Goal: Task Accomplishment & Management: Complete application form

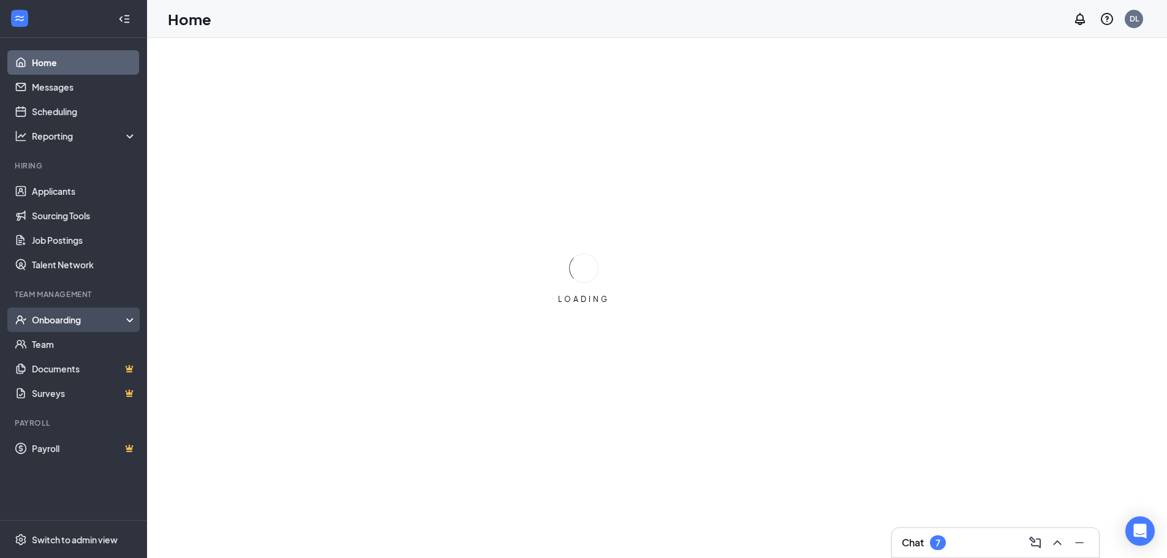
click at [83, 314] on div "Onboarding" at bounding box center [79, 320] width 94 height 12
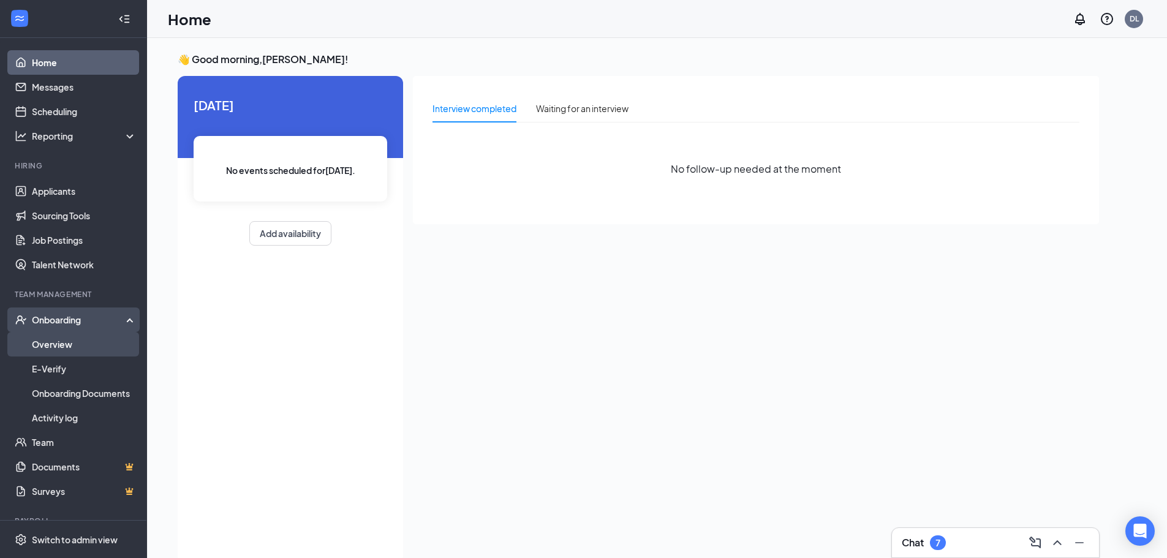
click at [83, 344] on link "Overview" at bounding box center [84, 344] width 105 height 25
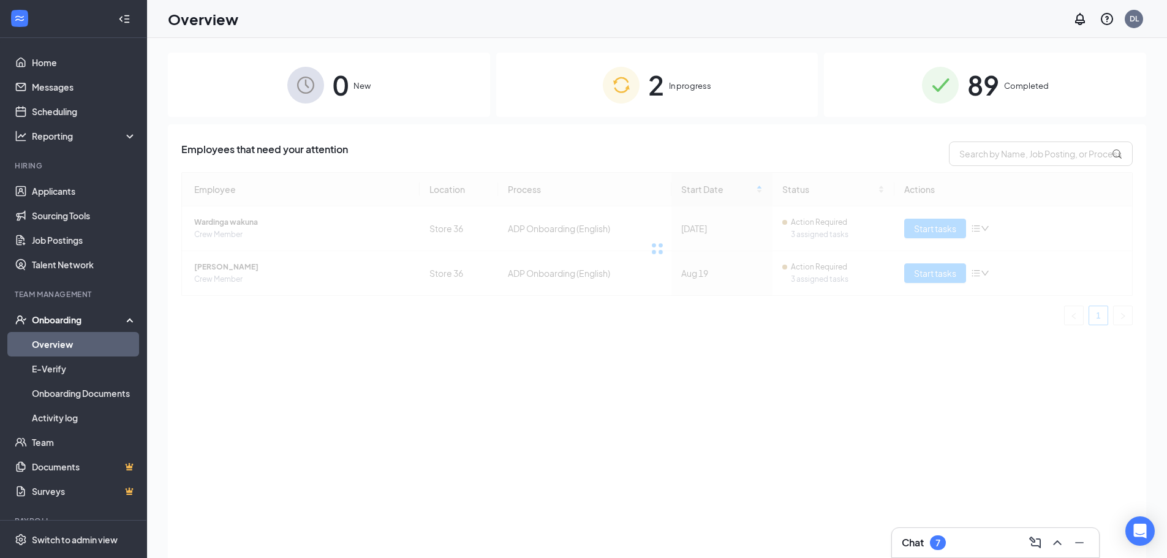
click at [635, 72] on img at bounding box center [621, 85] width 37 height 37
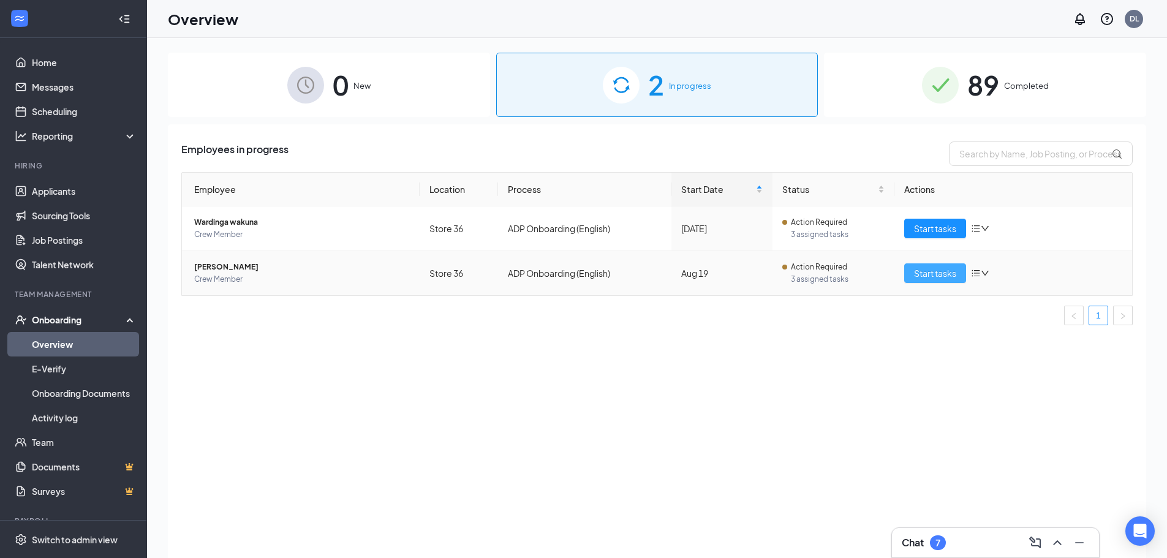
click at [924, 273] on span "Start tasks" at bounding box center [935, 273] width 42 height 13
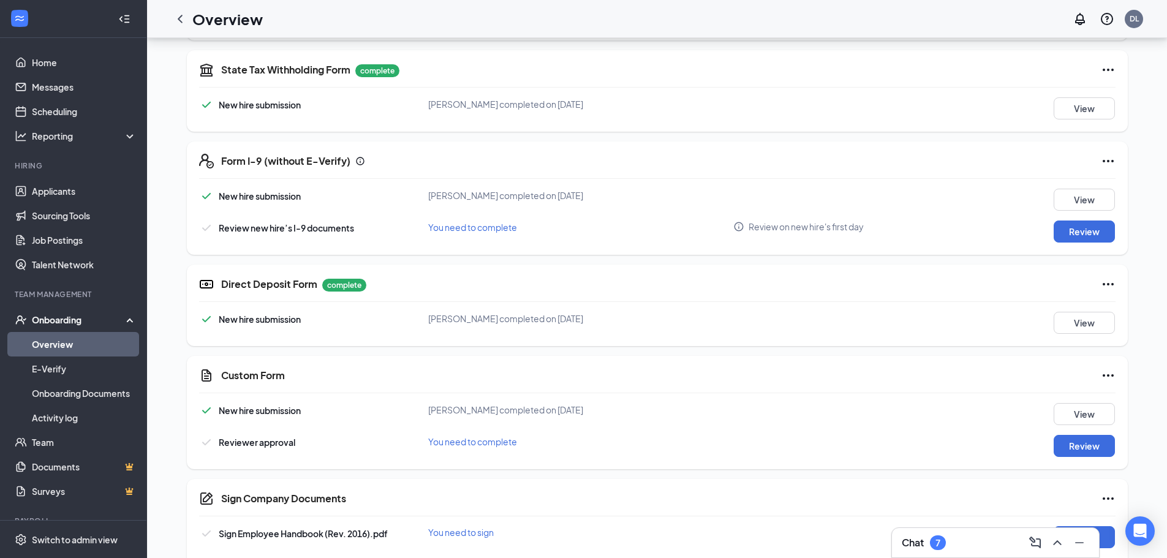
scroll to position [368, 0]
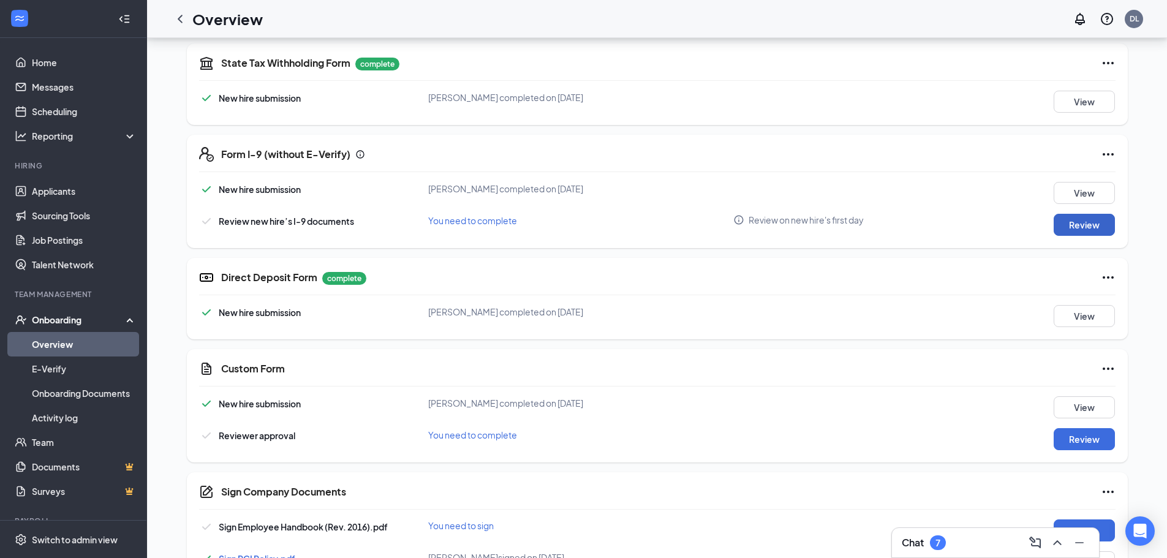
click at [1067, 220] on button "Review" at bounding box center [1084, 225] width 61 height 22
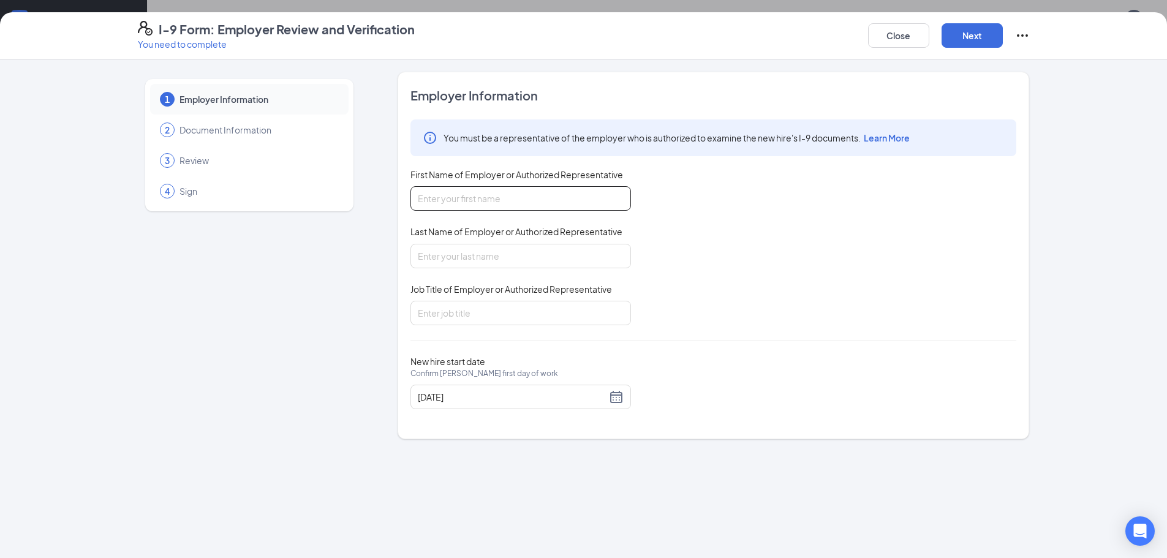
click at [536, 195] on input "First Name of Employer or Authorized Representative" at bounding box center [521, 198] width 221 height 25
type input "[PERSON_NAME]"
click at [539, 254] on input "Last Name of Employer or Authorized Representative" at bounding box center [521, 256] width 221 height 25
type input "[PERSON_NAME]"
click at [491, 313] on input "Job Title of Employer or Authorized Representative" at bounding box center [521, 313] width 221 height 25
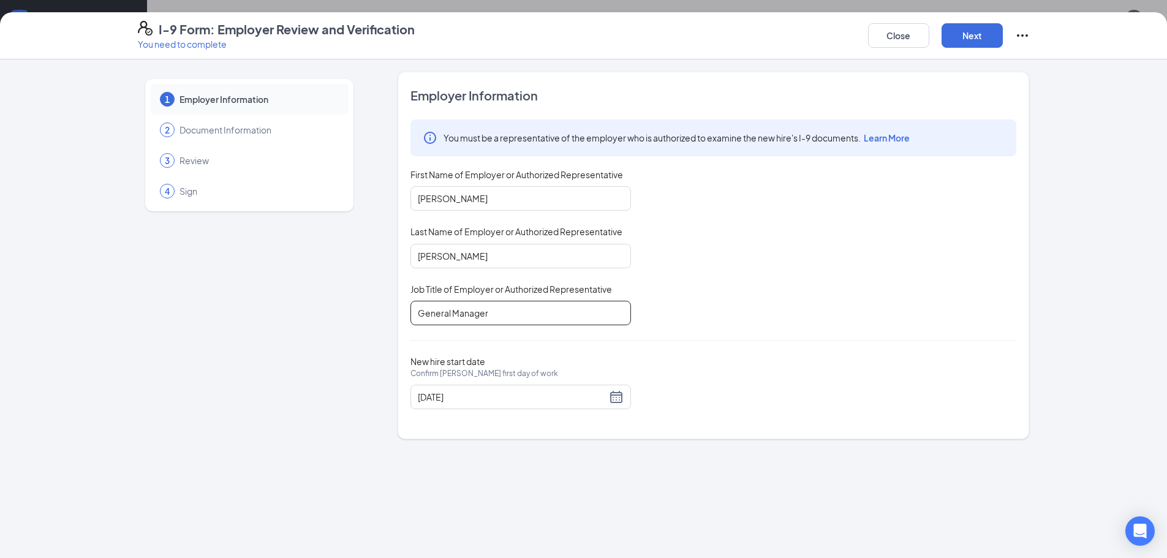
type input "General Manager"
click at [1012, 30] on div "Close Next" at bounding box center [949, 35] width 162 height 29
click at [985, 32] on button "Next" at bounding box center [972, 35] width 61 height 25
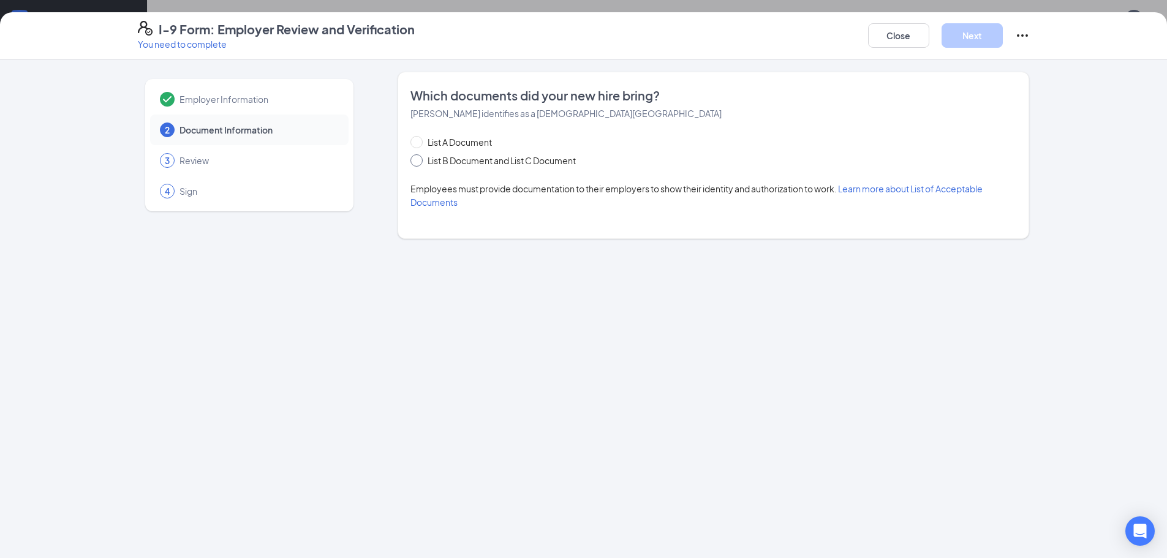
click at [422, 161] on span at bounding box center [417, 160] width 12 height 12
click at [419, 161] on input "List B Document and List C Document" at bounding box center [415, 158] width 9 height 9
radio input "true"
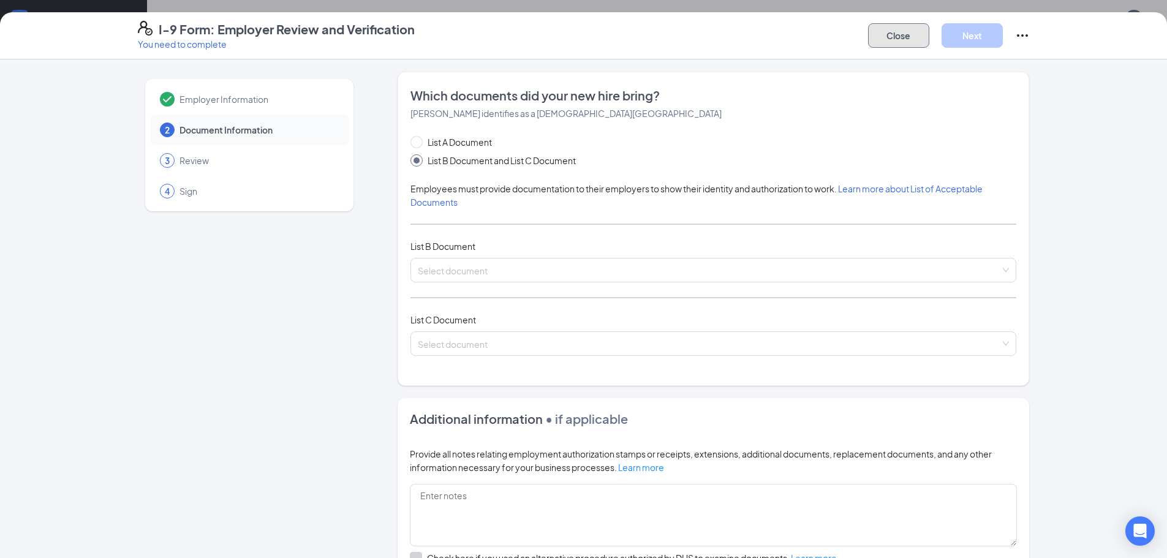
click at [887, 35] on button "Close" at bounding box center [898, 35] width 61 height 25
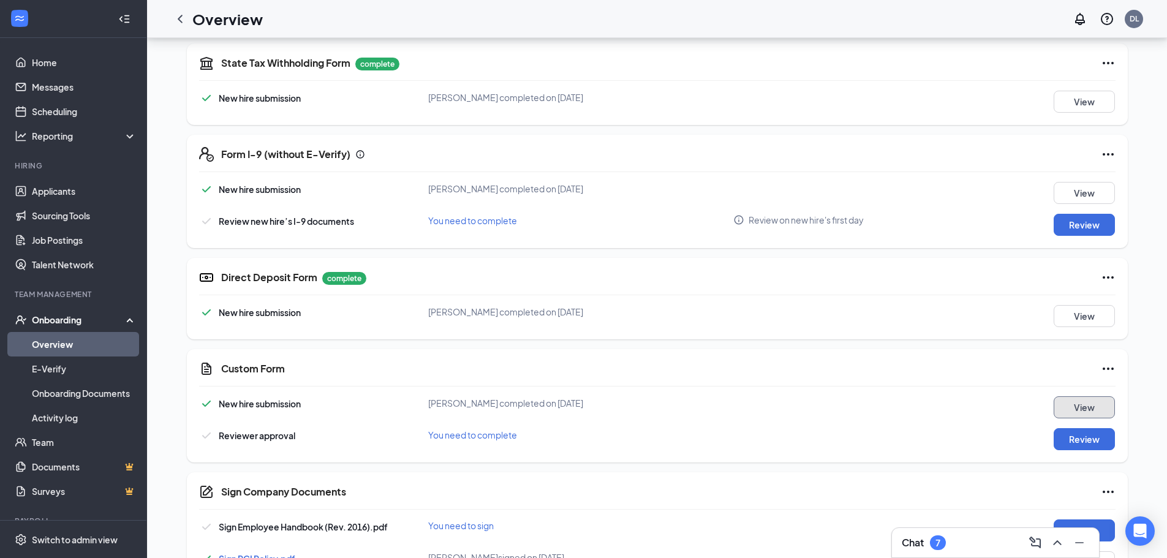
click at [1083, 411] on button "View" at bounding box center [1084, 408] width 61 height 22
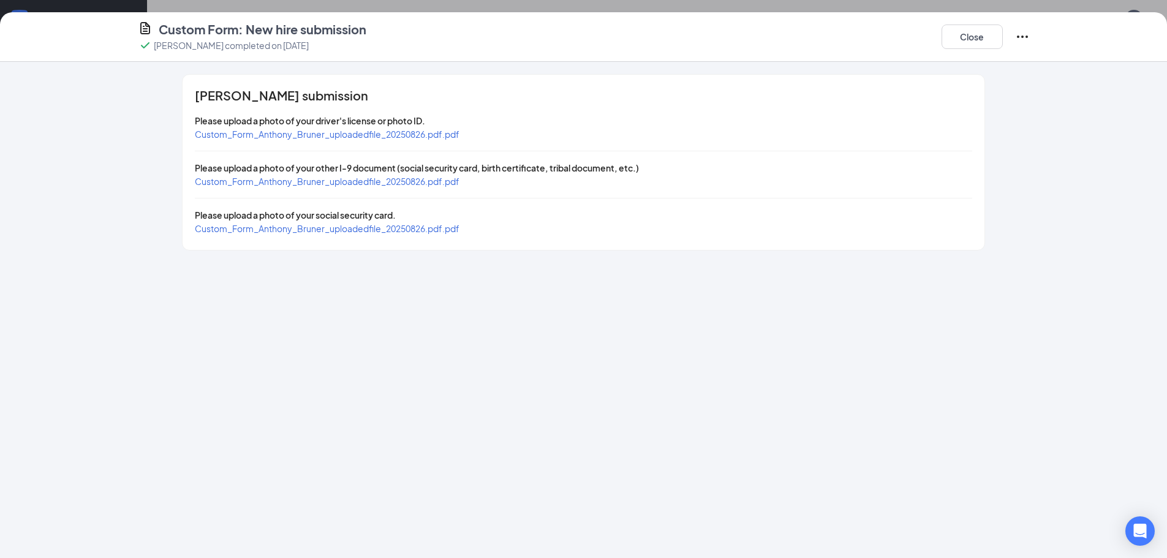
click at [322, 232] on span "Custom_Form_Anthony_Bruner_uploadedfile_20250826.pdf.pdf" at bounding box center [327, 228] width 265 height 11
click at [963, 36] on button "Close" at bounding box center [972, 37] width 61 height 25
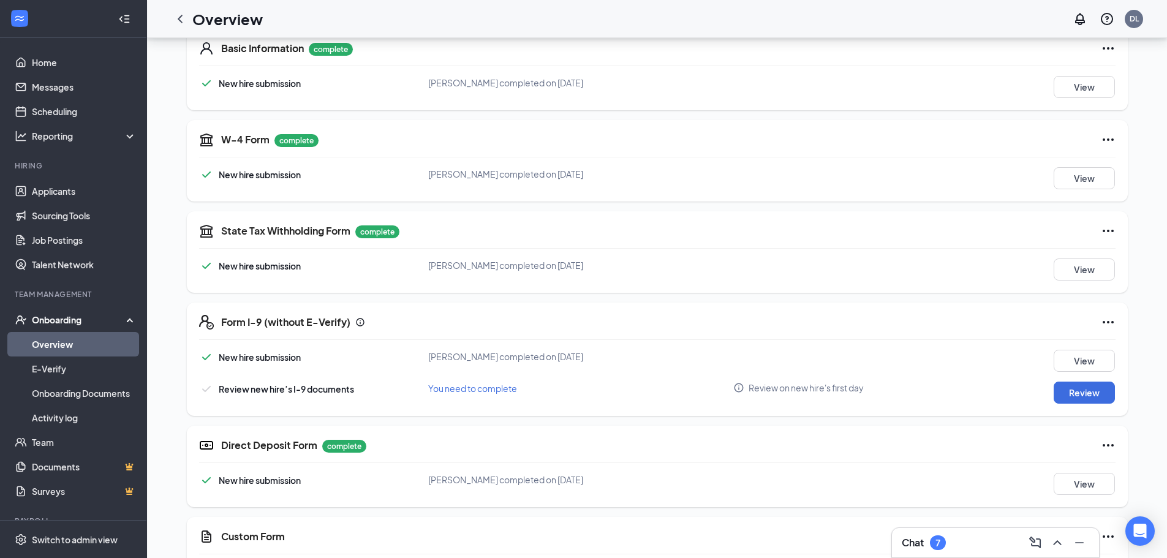
scroll to position [306, 0]
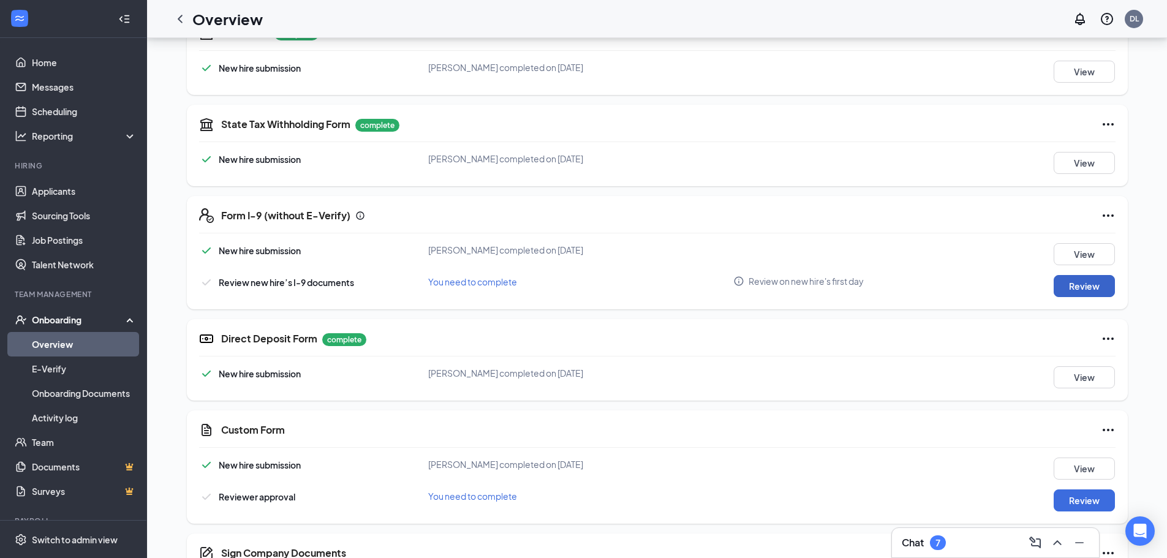
click at [1099, 292] on button "Review" at bounding box center [1084, 286] width 61 height 22
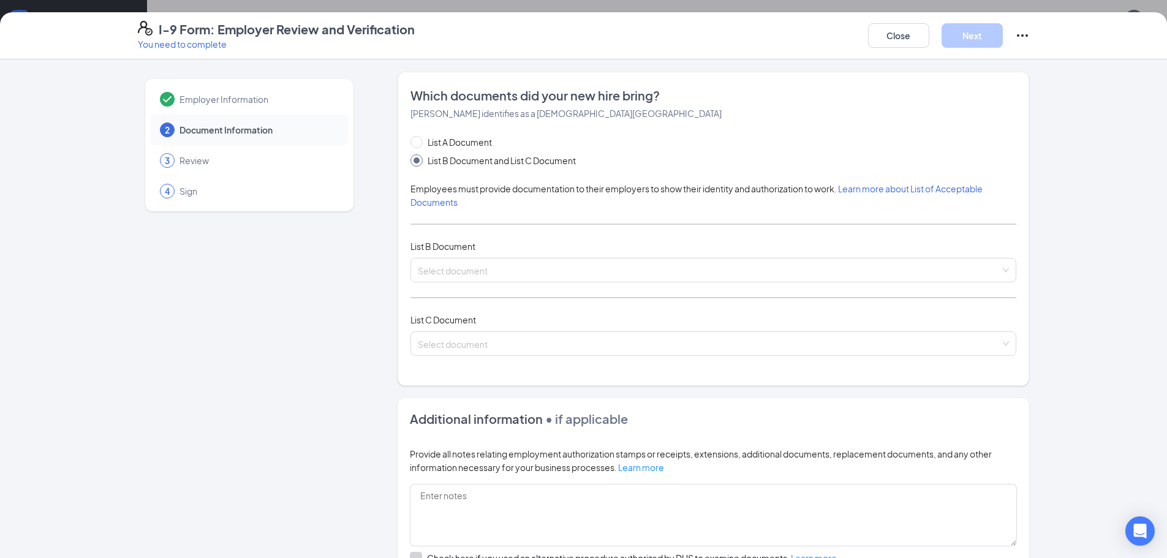
click at [582, 249] on div "List B Document" at bounding box center [714, 246] width 606 height 13
click at [564, 260] on input "search" at bounding box center [709, 268] width 583 height 18
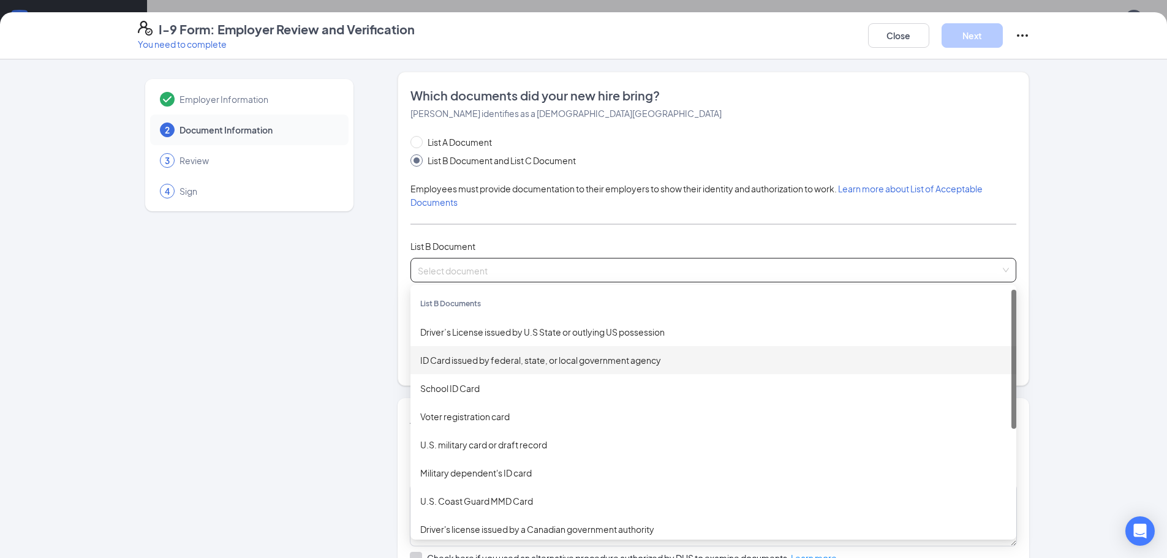
drag, startPoint x: 517, startPoint y: 360, endPoint x: 495, endPoint y: 244, distance: 118.0
click at [516, 360] on div "ID Card issued by federal, state, or local government agency" at bounding box center [713, 360] width 586 height 13
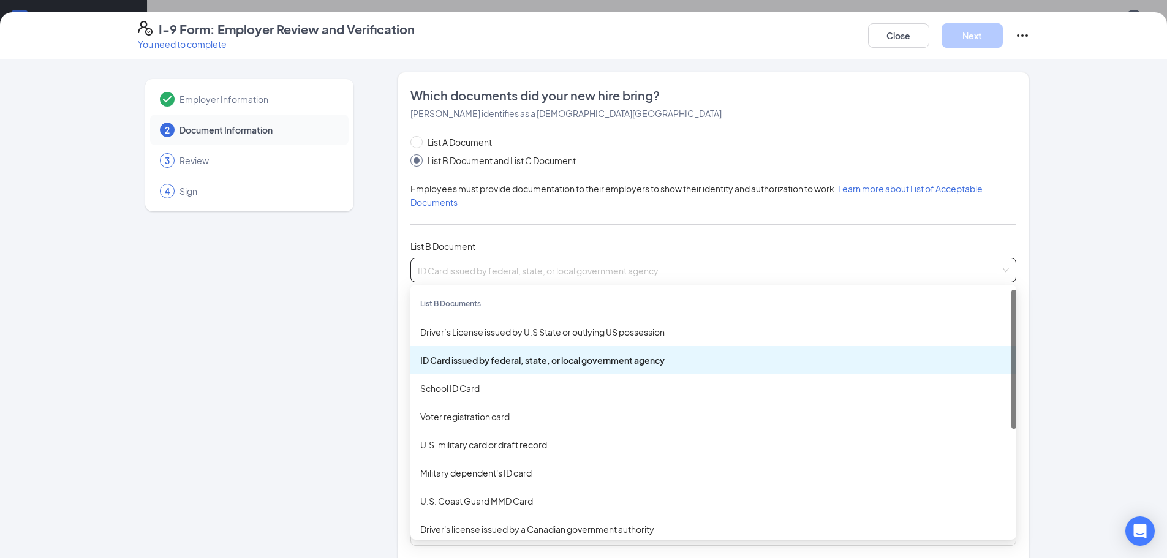
click at [547, 276] on span "ID Card issued by federal, state, or local government agency" at bounding box center [713, 270] width 591 height 23
click at [531, 337] on div "Driver’s License issued by U.S State or outlying US possession" at bounding box center [713, 331] width 586 height 13
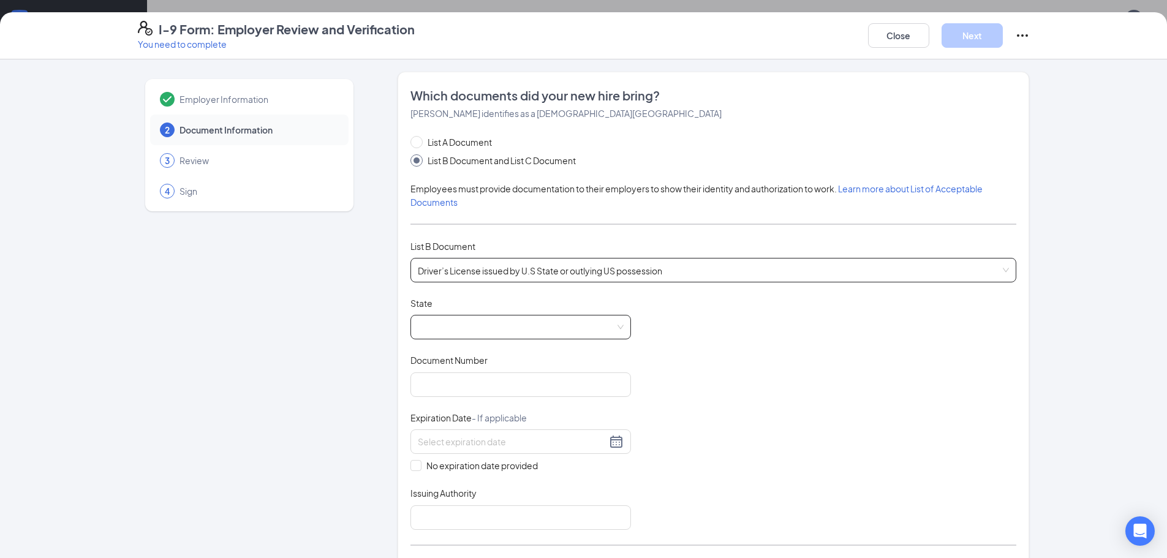
click at [531, 328] on span at bounding box center [521, 327] width 206 height 23
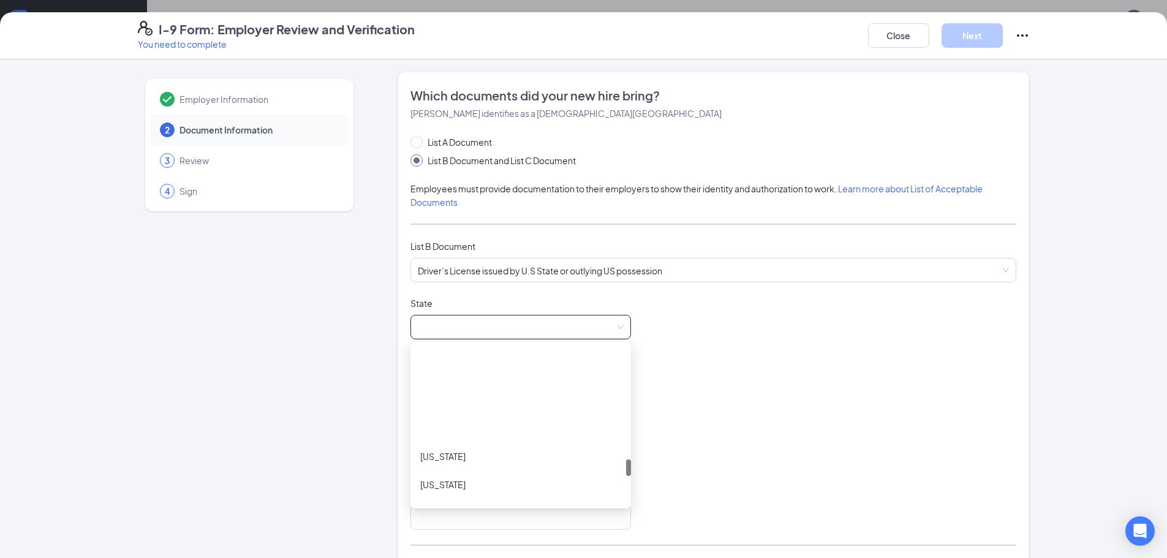
scroll to position [1103, 0]
click at [477, 364] on div "[US_STATE]" at bounding box center [520, 357] width 201 height 13
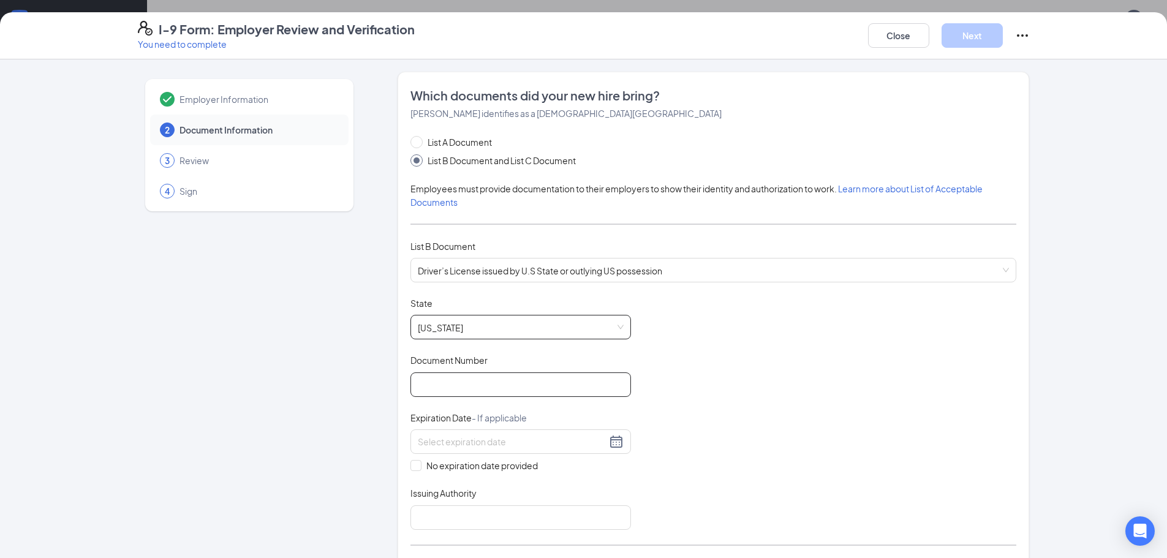
click at [477, 385] on input "Document Number" at bounding box center [521, 385] width 221 height 25
type input "H083982918"
click at [545, 441] on input at bounding box center [512, 441] width 189 height 13
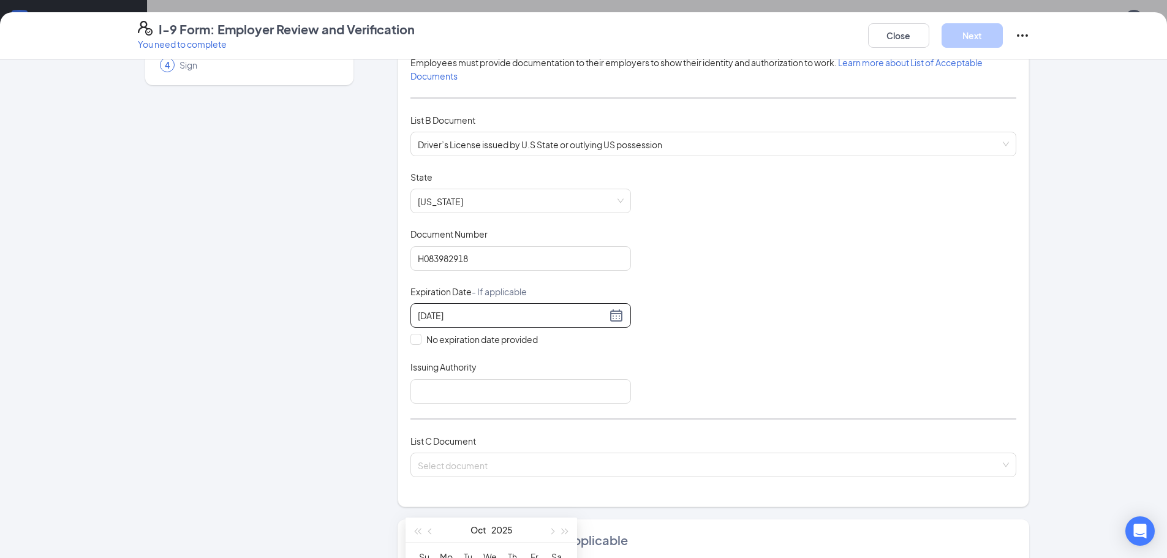
scroll to position [0, 0]
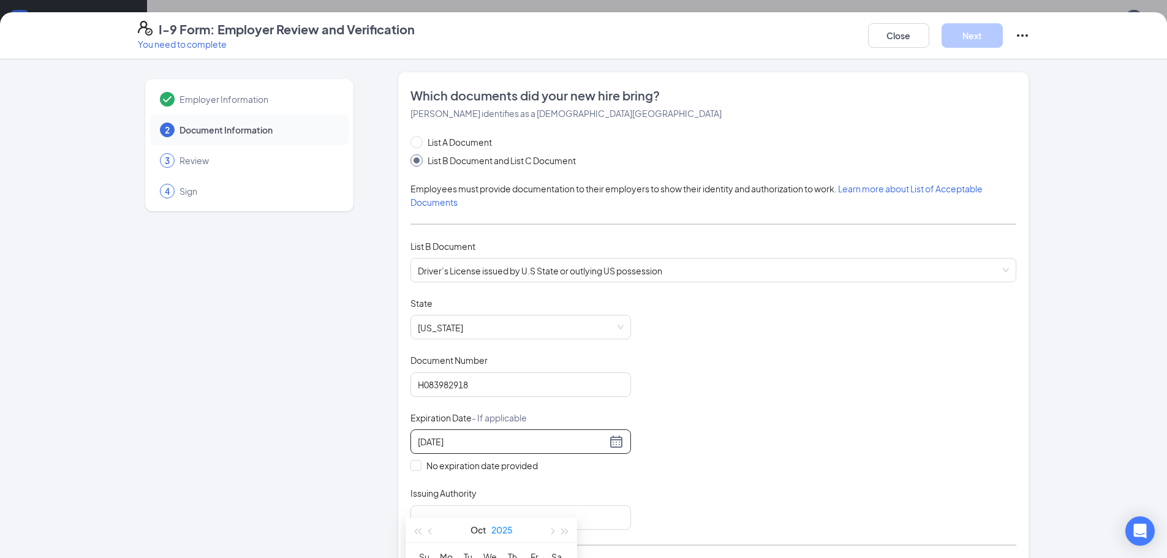
drag, startPoint x: 518, startPoint y: 534, endPoint x: 499, endPoint y: 520, distance: 24.0
click at [520, 313] on body "Home Messages Scheduling Reporting Hiring Applicants Sourcing Tools Job Posting…" at bounding box center [583, 34] width 1167 height 558
drag, startPoint x: 489, startPoint y: 526, endPoint x: 499, endPoint y: 518, distance: 12.6
click at [499, 518] on div "[DATE]" at bounding box center [491, 530] width 107 height 25
type input "[DATE]"
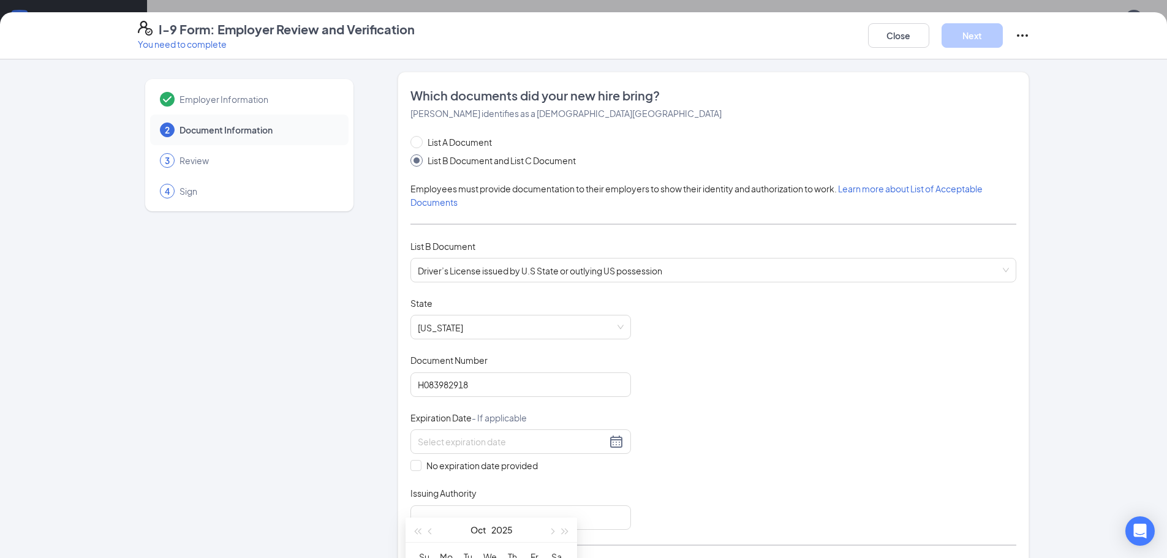
click at [648, 475] on div "Document Title Driver’s License issued by U.S State or outlying US possession S…" at bounding box center [714, 413] width 606 height 233
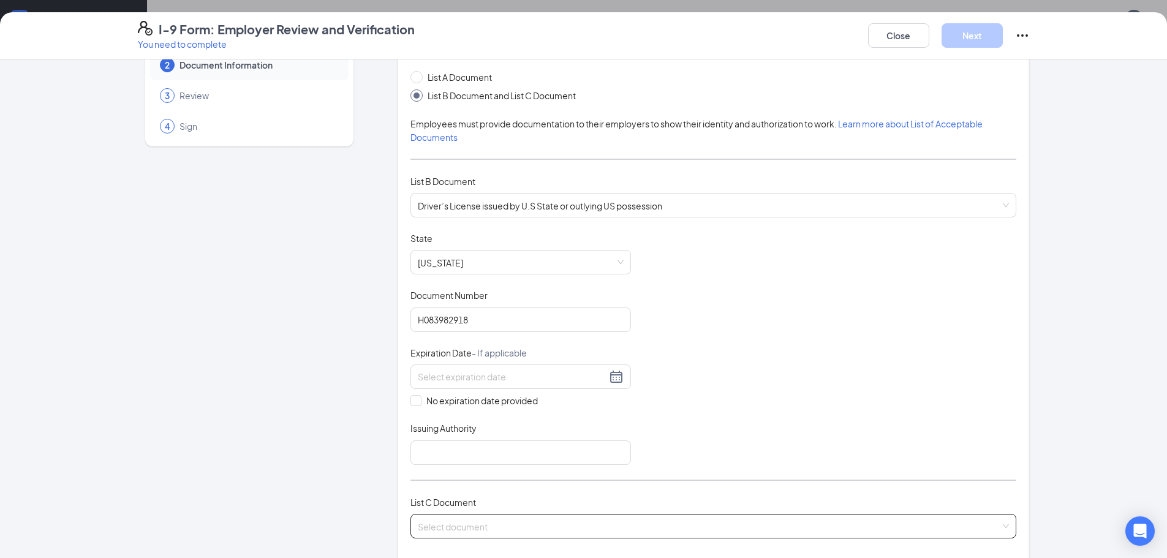
scroll to position [245, 0]
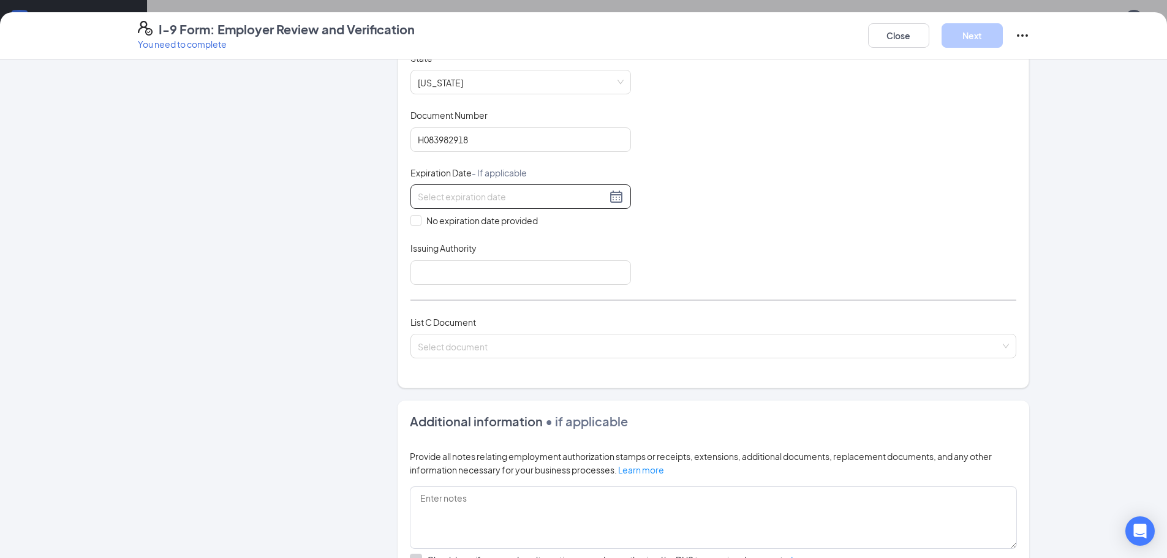
click at [497, 202] on input at bounding box center [512, 196] width 189 height 13
click at [531, 341] on div "31" at bounding box center [534, 342] width 15 height 15
type input "[DATE]"
click at [447, 270] on input "Issuing Authority" at bounding box center [521, 272] width 221 height 25
type input "DMV"
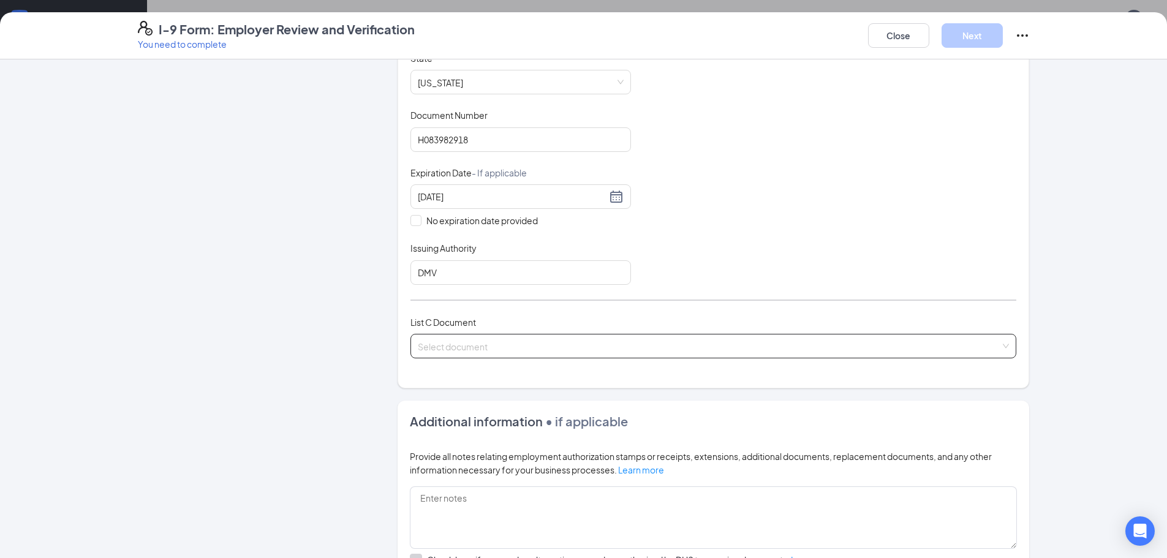
click at [506, 345] on input "search" at bounding box center [709, 344] width 583 height 18
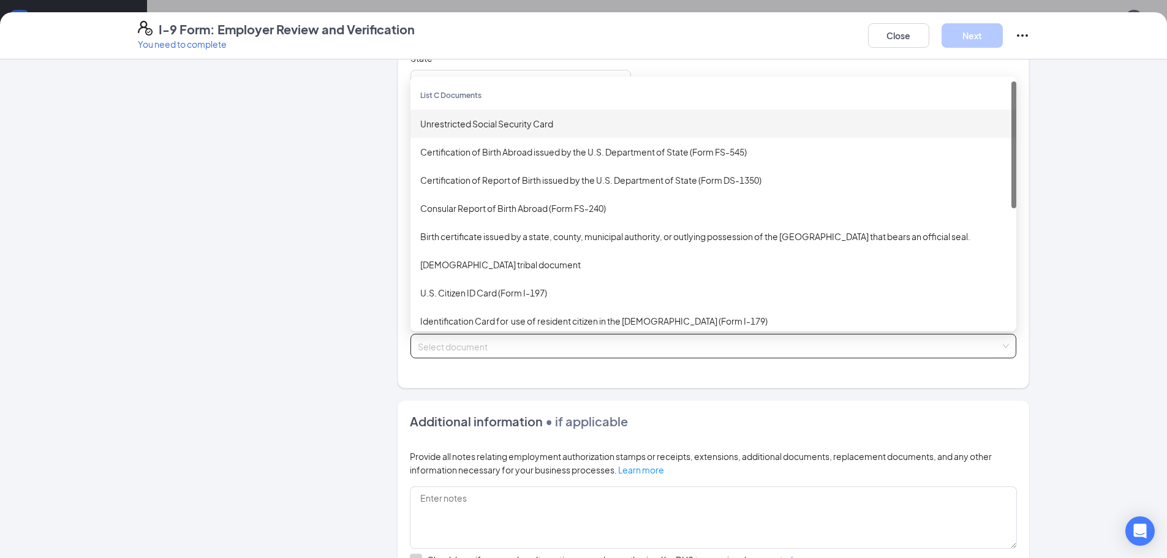
click at [509, 123] on div "Unrestricted Social Security Card" at bounding box center [713, 123] width 586 height 13
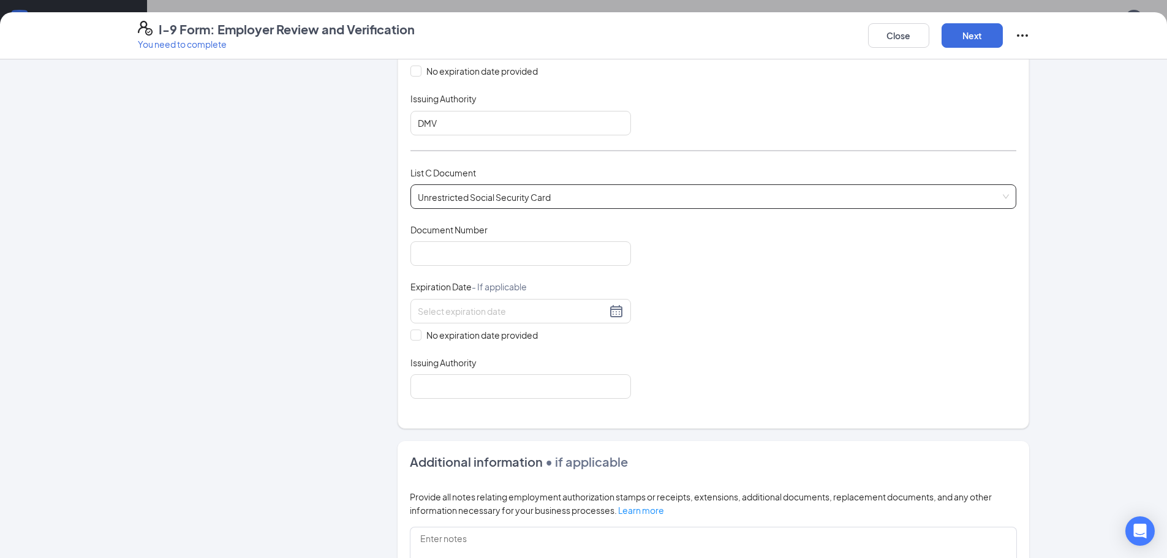
scroll to position [429, 0]
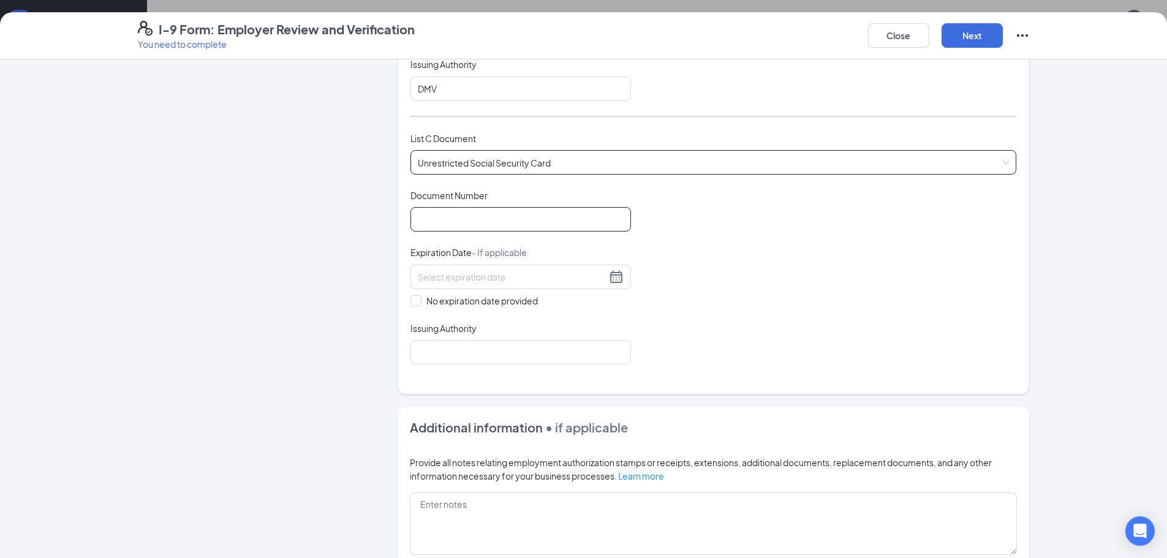
click at [512, 221] on input "Document Number" at bounding box center [521, 219] width 221 height 25
type input "447138944"
click at [422, 299] on span "No expiration date provided" at bounding box center [482, 300] width 121 height 13
click at [418, 299] on input "No expiration date provided" at bounding box center [415, 299] width 9 height 9
checkbox input "true"
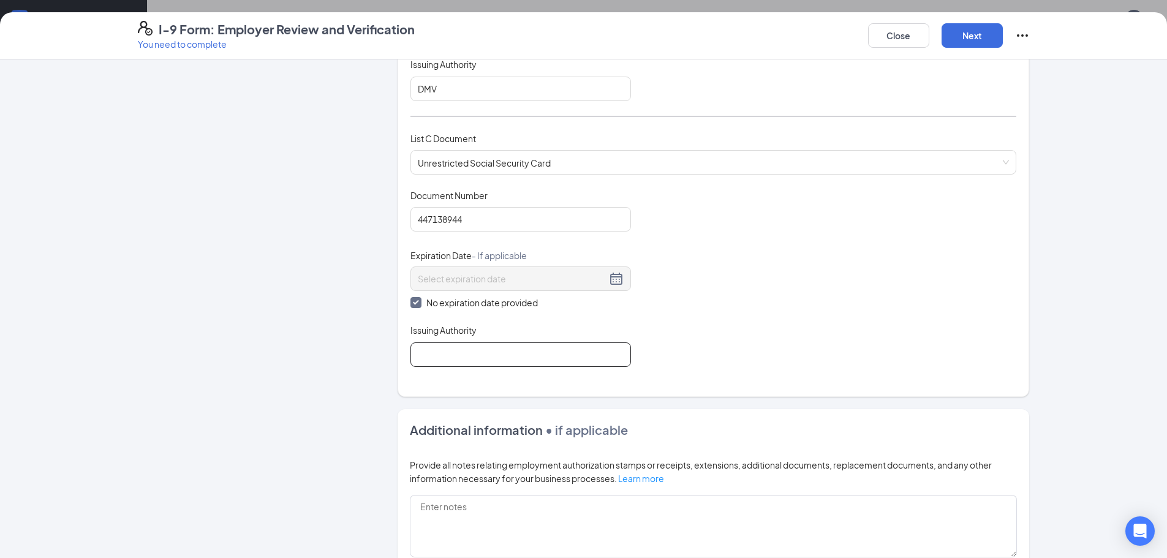
click at [458, 352] on input "Issuing Authority" at bounding box center [521, 355] width 221 height 25
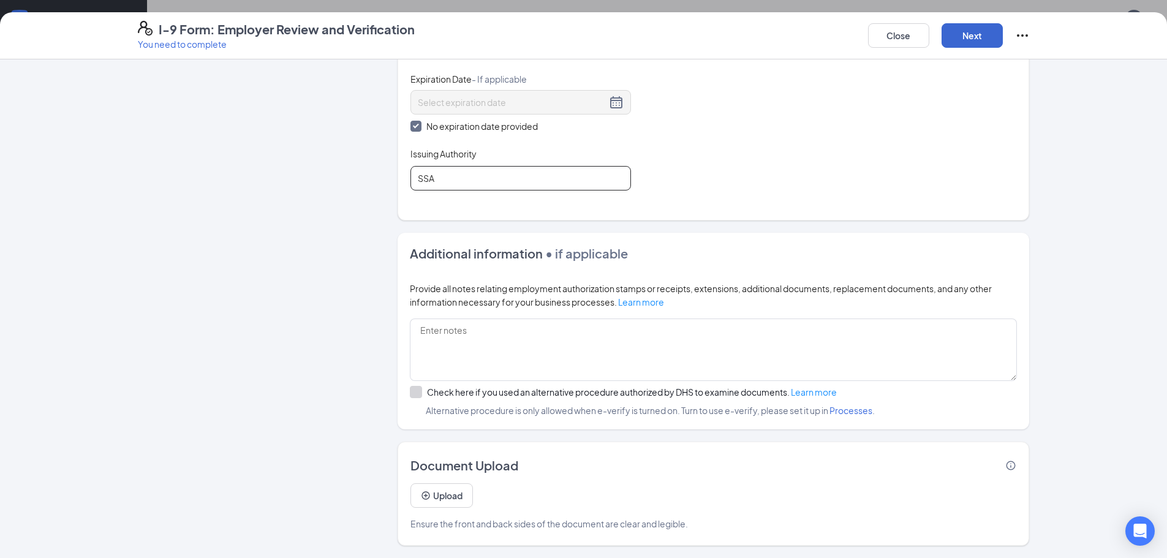
type input "SSA"
click at [967, 39] on button "Next" at bounding box center [972, 35] width 61 height 25
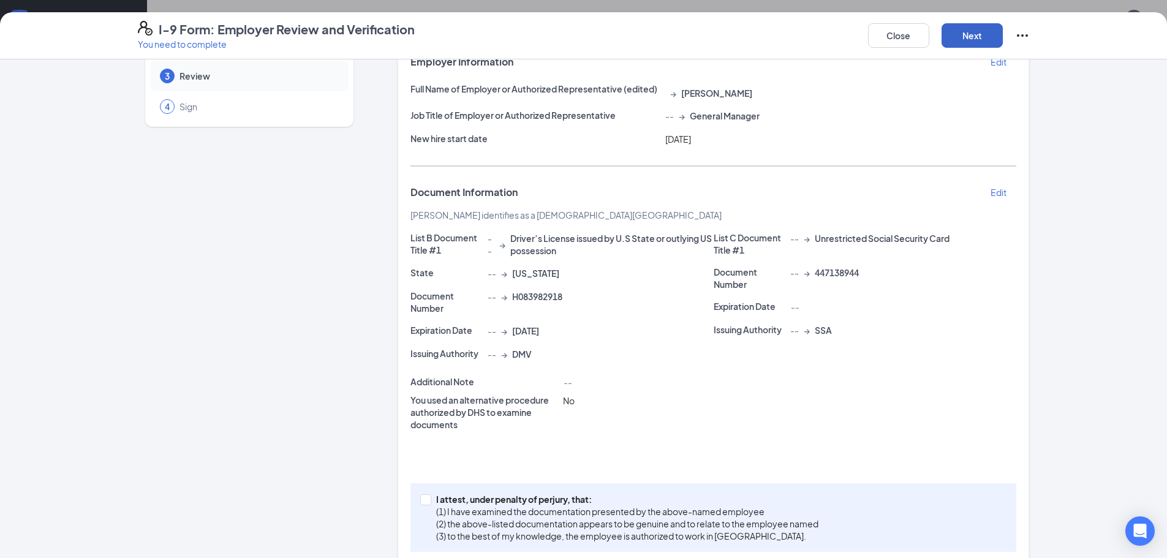
scroll to position [106, 0]
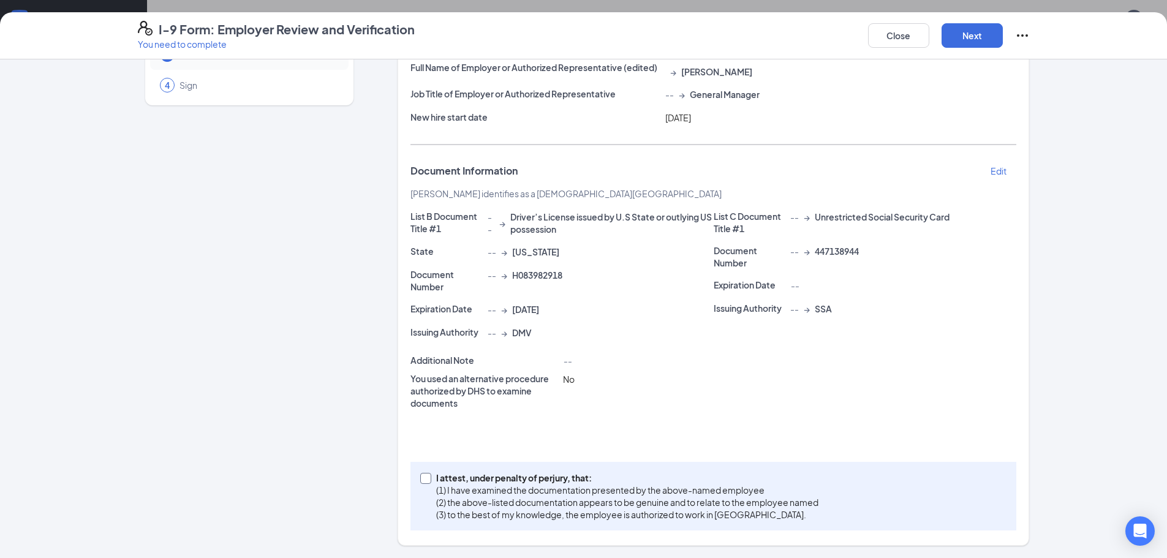
click at [422, 491] on label "I attest, under penalty of [PERSON_NAME], that: (1) I have examined the documen…" at bounding box center [621, 496] width 403 height 49
click at [422, 482] on input "I attest, under penalty of [PERSON_NAME], that: (1) I have examined the documen…" at bounding box center [424, 477] width 9 height 9
checkbox input "true"
click at [979, 37] on button "Next" at bounding box center [972, 35] width 61 height 25
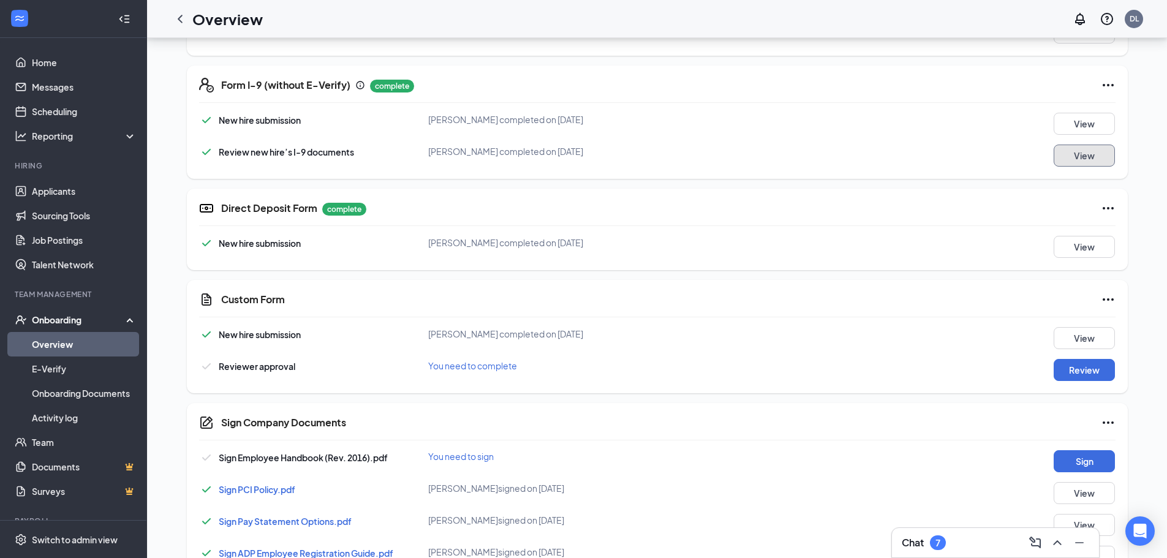
scroll to position [498, 0]
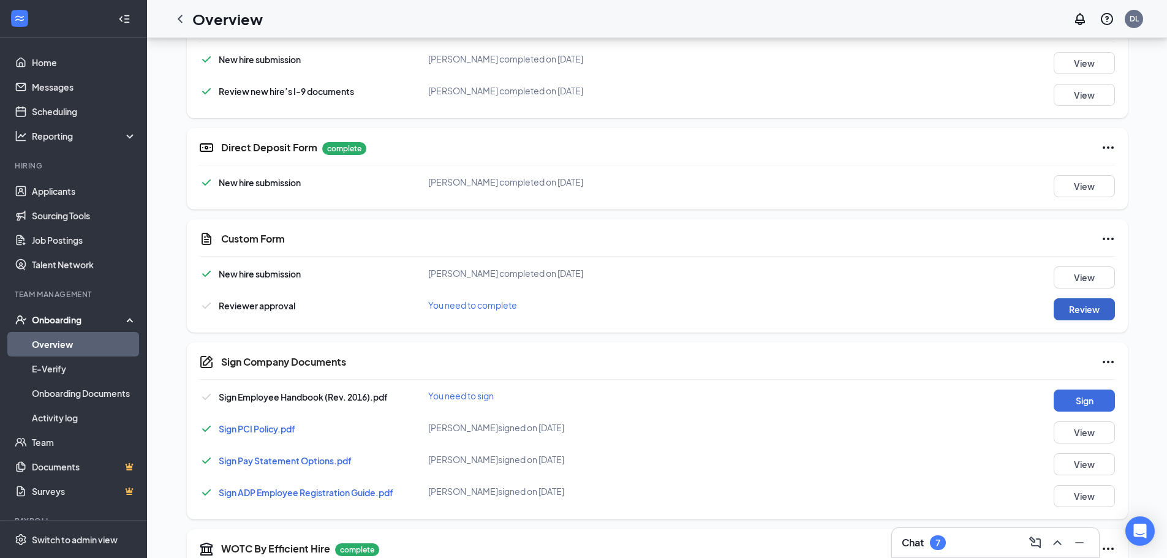
click at [1092, 309] on button "Review" at bounding box center [1084, 309] width 61 height 22
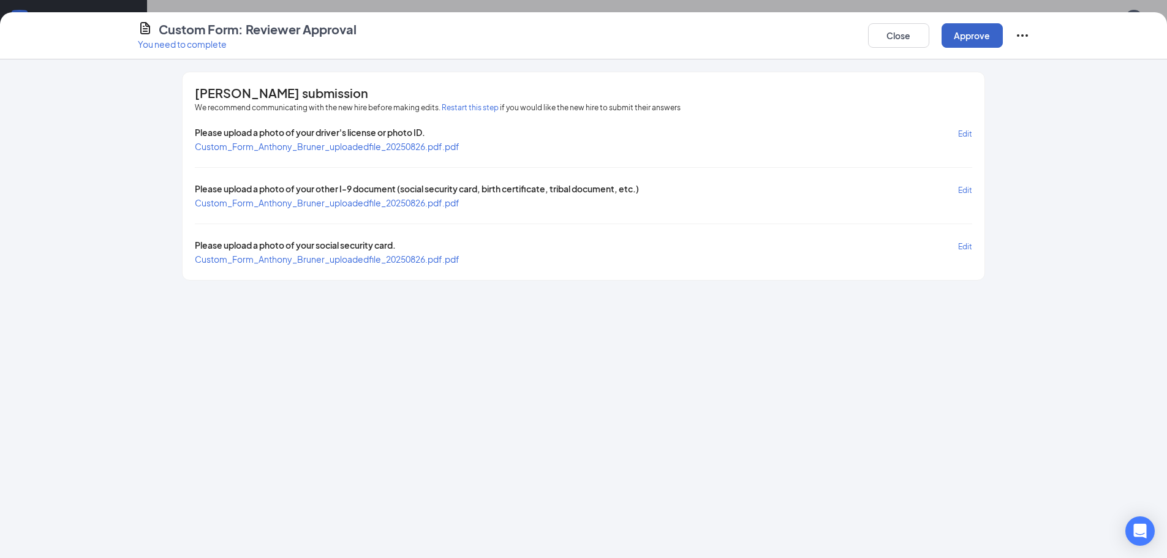
click at [983, 31] on button "Approve" at bounding box center [972, 35] width 61 height 25
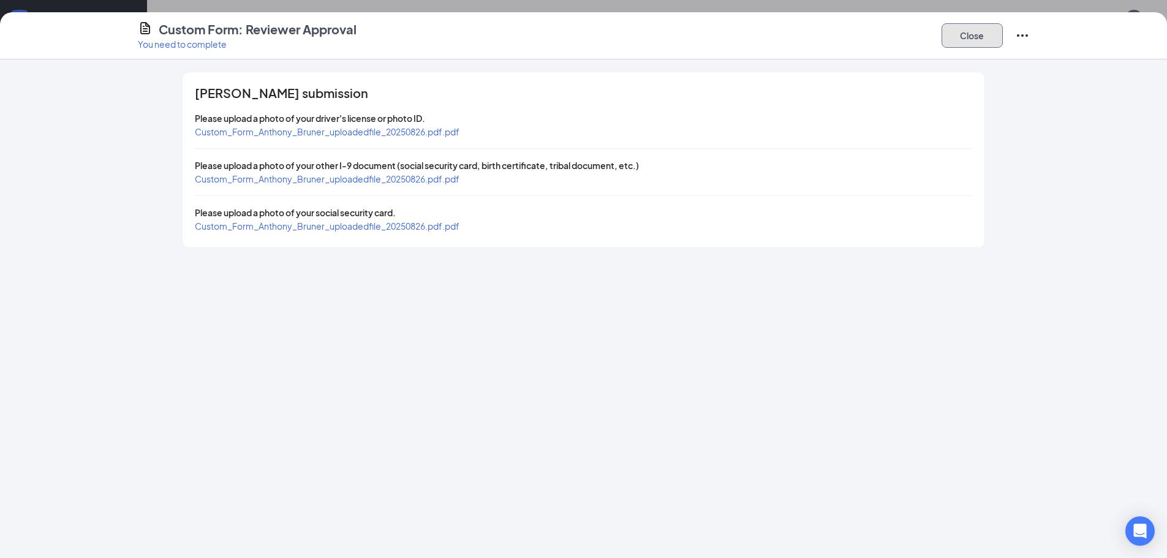
click at [981, 27] on button "Close" at bounding box center [972, 35] width 61 height 25
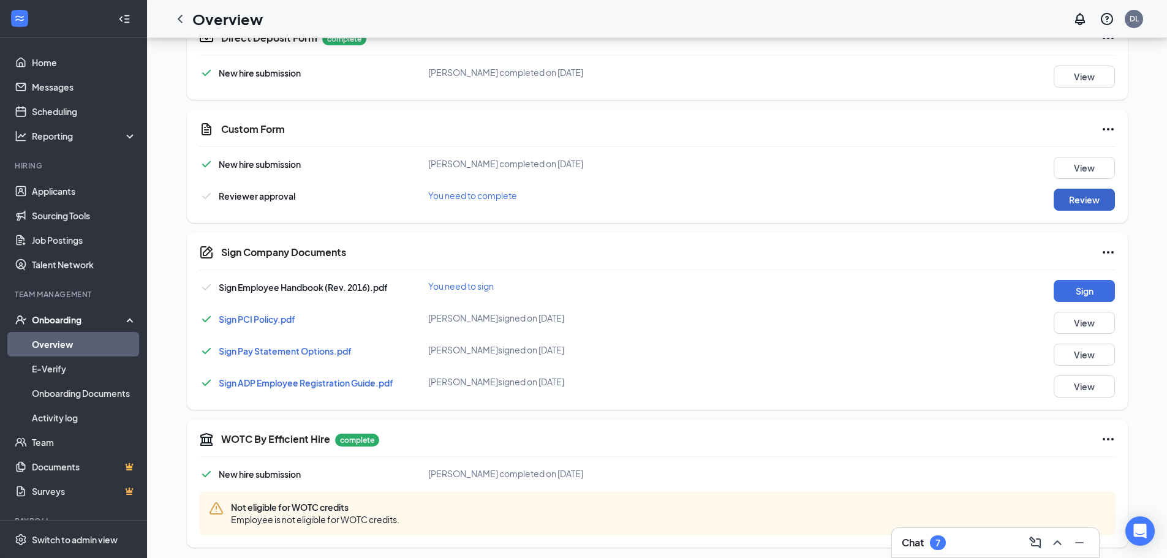
scroll to position [612, 0]
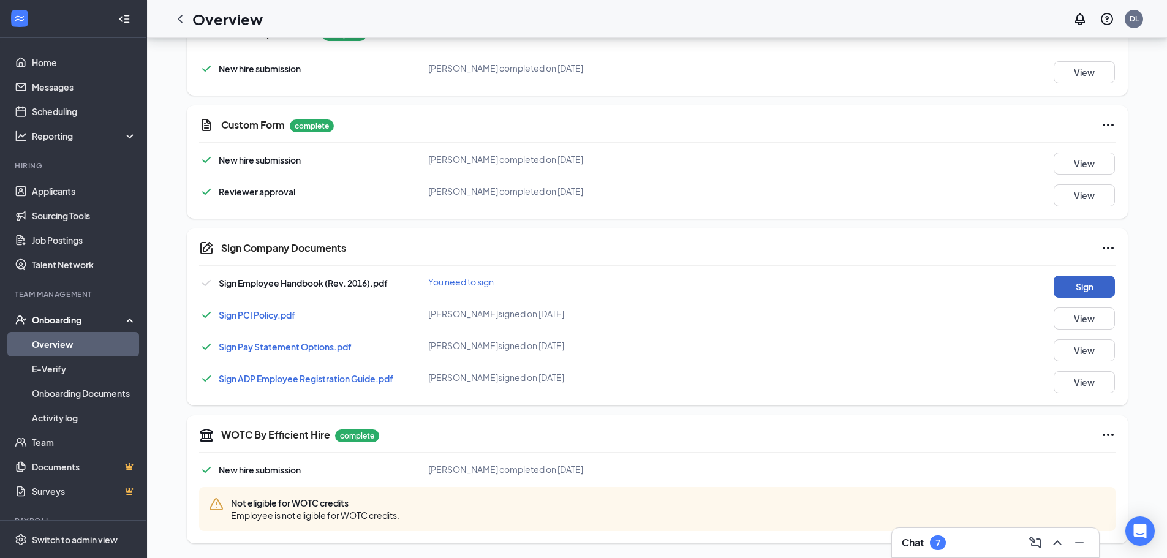
click at [1088, 284] on button "Sign" at bounding box center [1084, 287] width 61 height 22
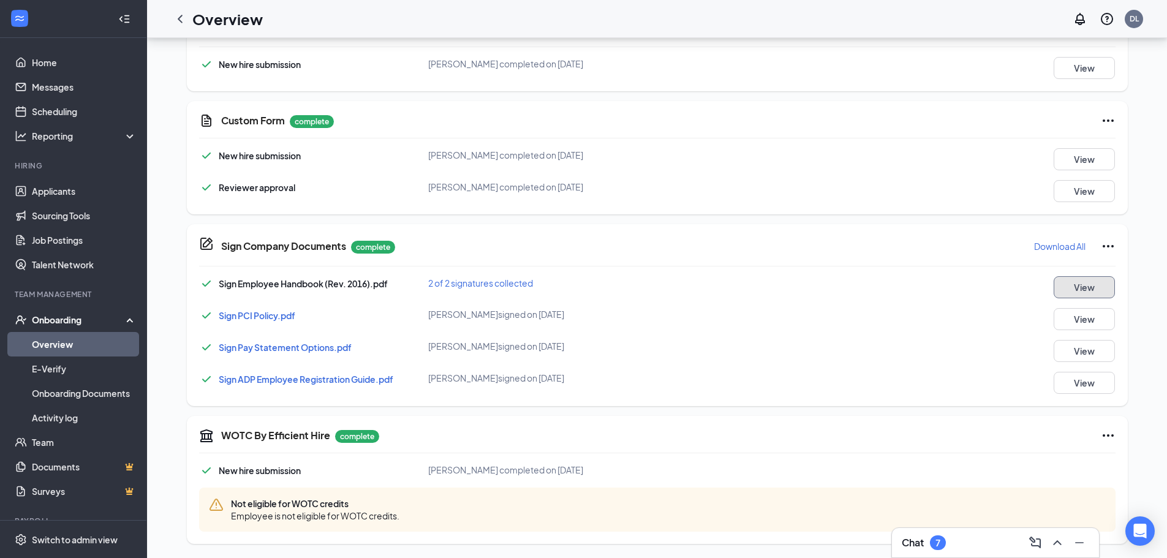
scroll to position [617, 0]
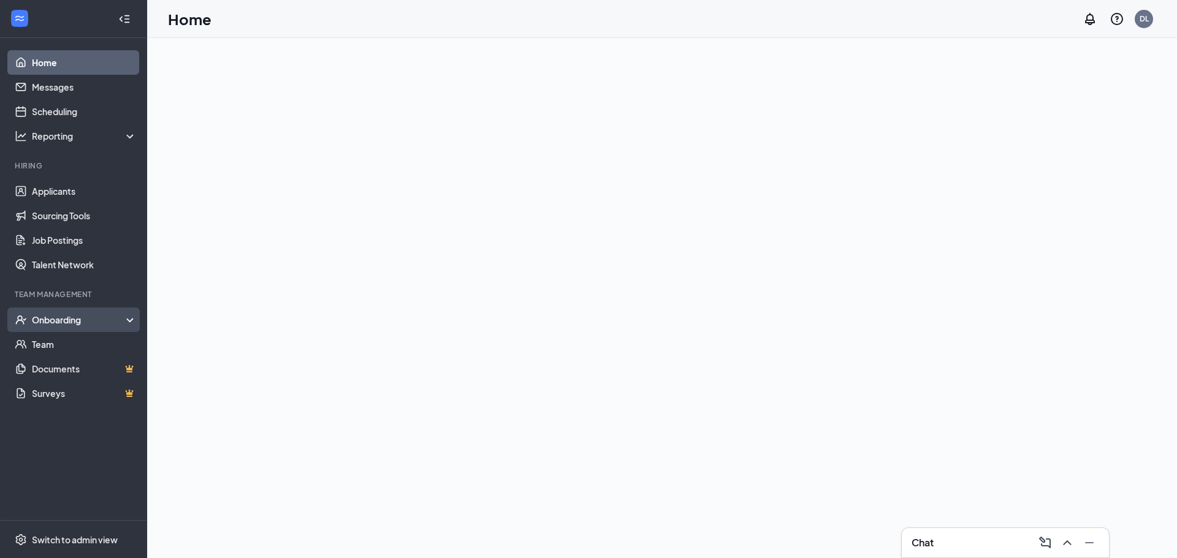
click at [59, 322] on div "Onboarding" at bounding box center [79, 320] width 94 height 12
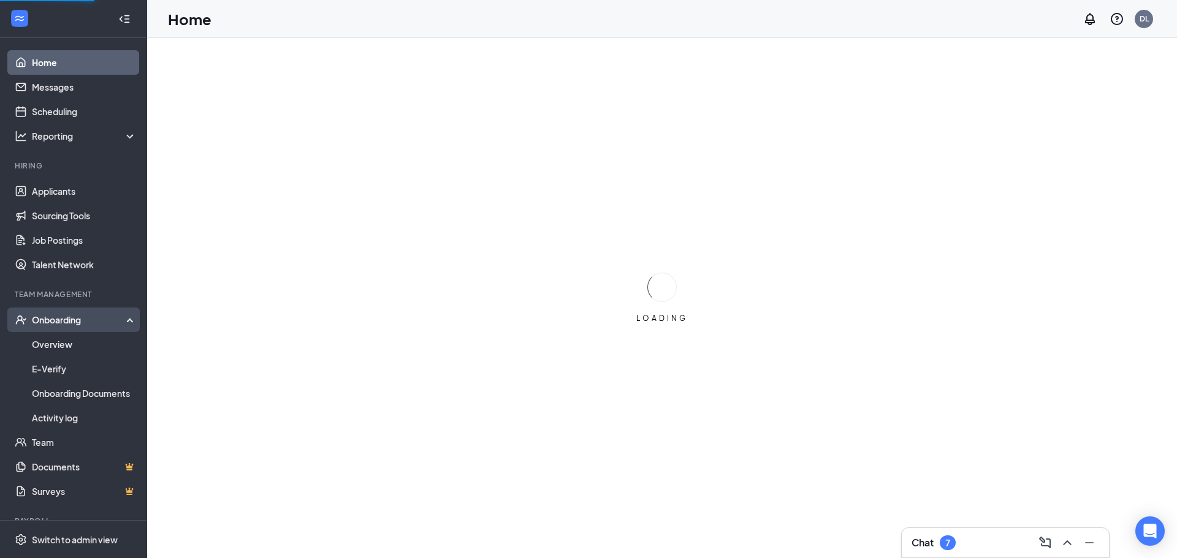
click at [63, 324] on div "Onboarding" at bounding box center [79, 320] width 94 height 12
click at [64, 327] on div "Onboarding" at bounding box center [73, 320] width 147 height 25
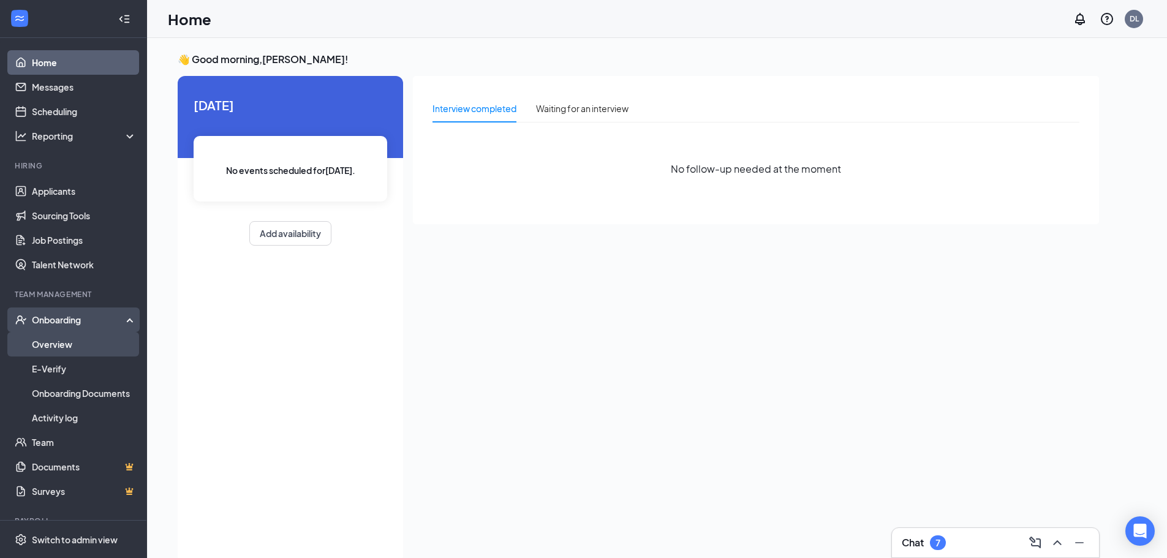
click at [56, 343] on link "Overview" at bounding box center [84, 344] width 105 height 25
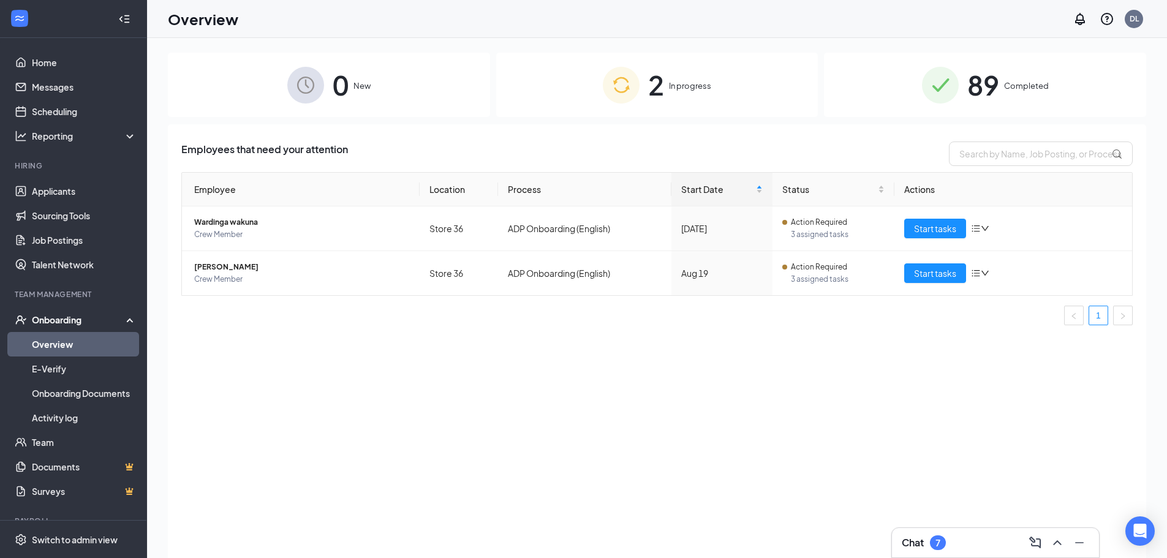
click at [626, 85] on img at bounding box center [621, 85] width 37 height 37
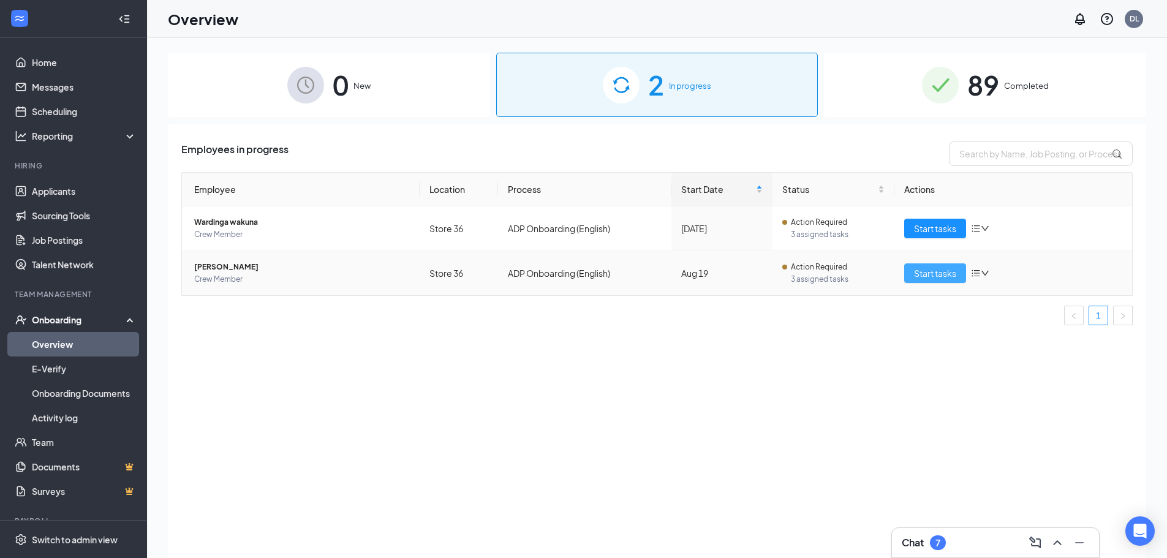
click at [923, 277] on span "Start tasks" at bounding box center [935, 273] width 42 height 13
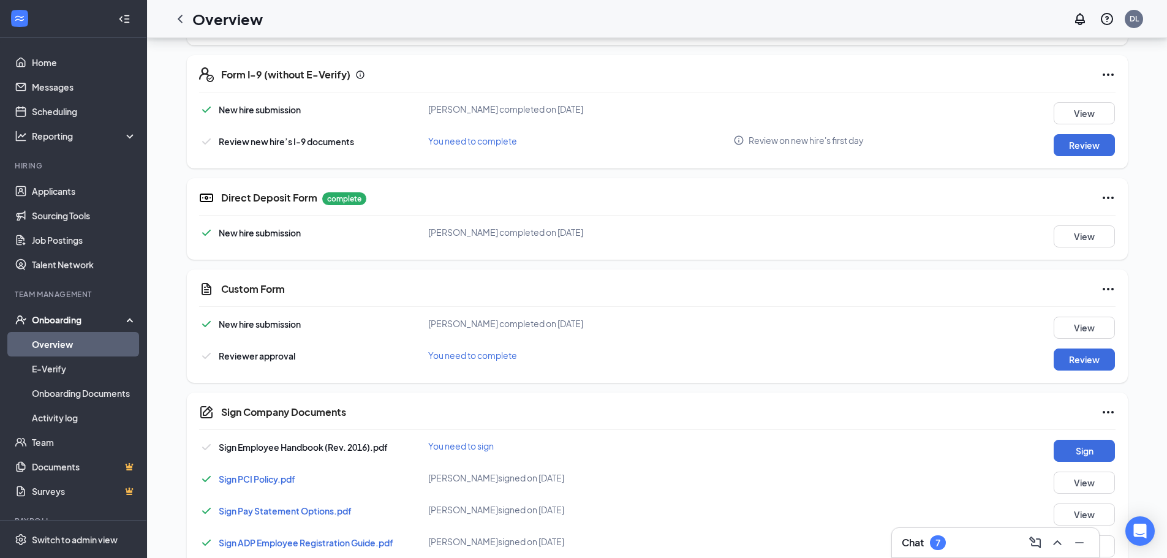
scroll to position [552, 0]
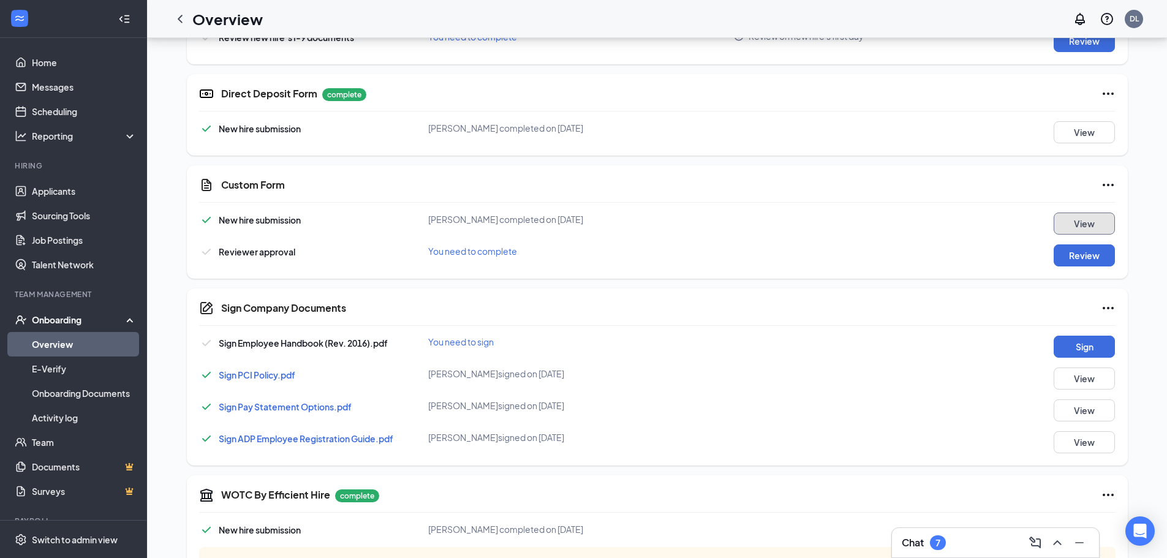
click at [1087, 234] on button "View" at bounding box center [1084, 224] width 61 height 22
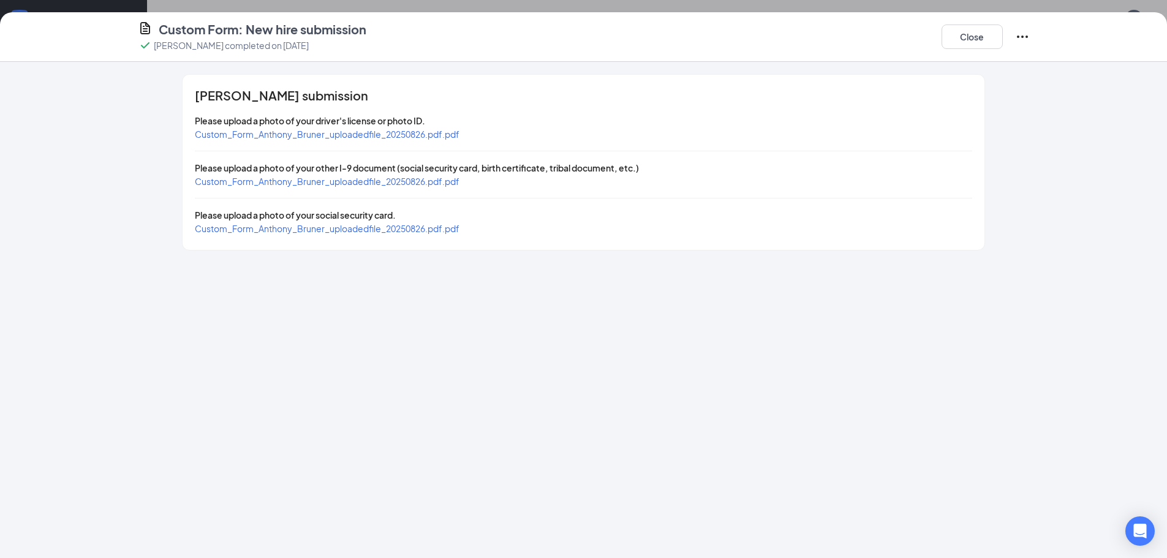
click at [391, 137] on span "Custom_Form_Anthony_Bruner_uploadedfile_20250826.pdf.pdf" at bounding box center [327, 134] width 265 height 11
